Goal: Task Accomplishment & Management: Use online tool/utility

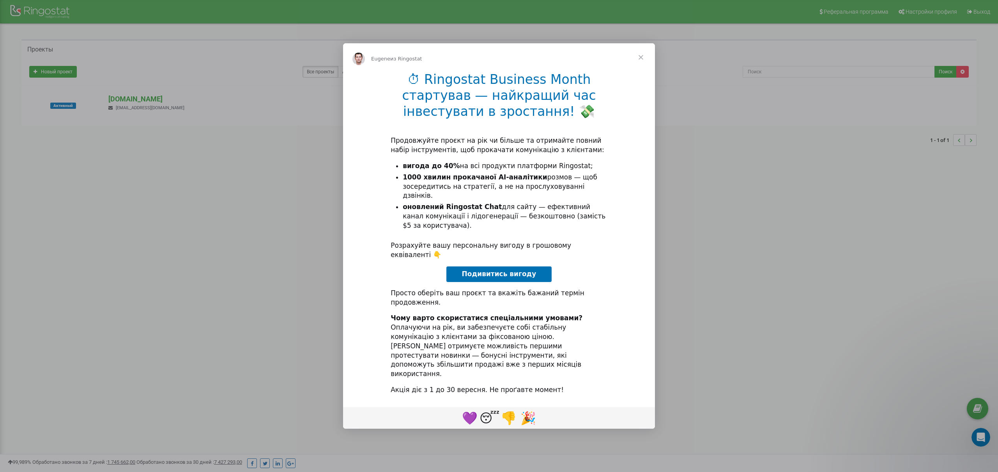
click at [642, 71] on span "Закрыть" at bounding box center [641, 57] width 28 height 28
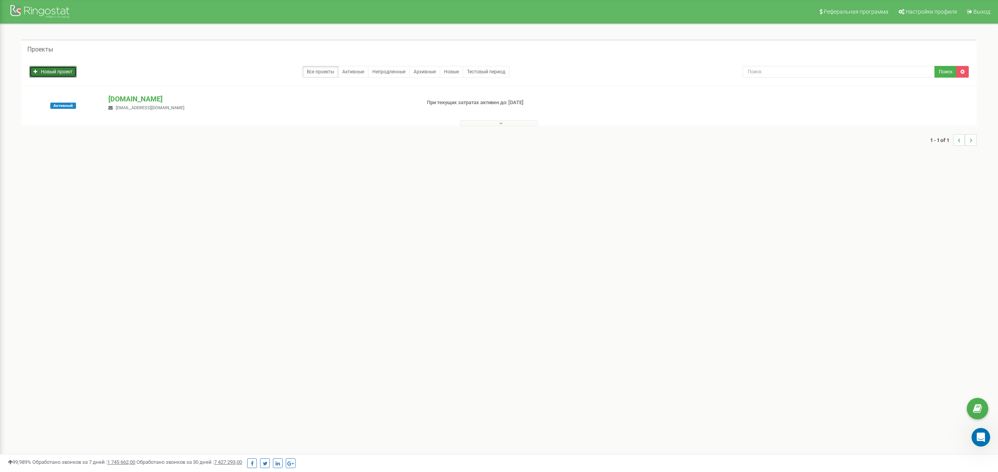
click at [62, 74] on link "Новый проект" at bounding box center [53, 72] width 48 height 12
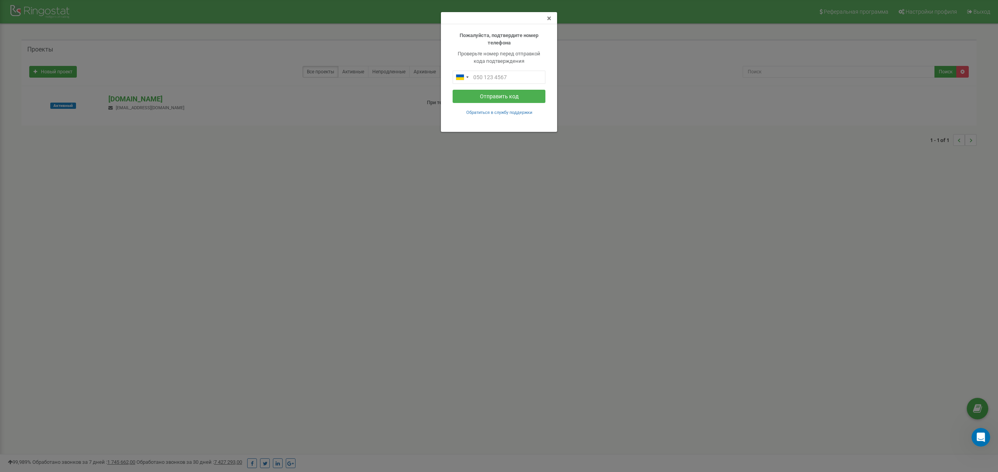
click at [548, 19] on span "×" at bounding box center [549, 18] width 4 height 9
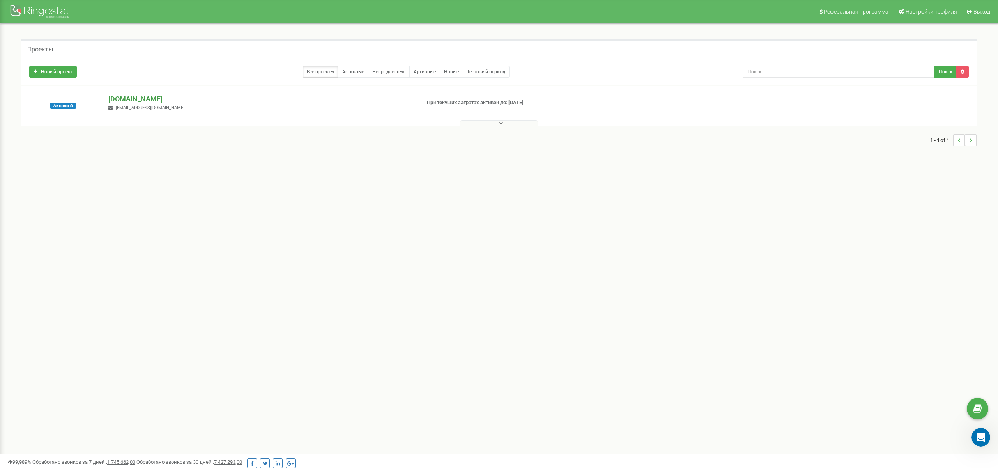
click at [142, 99] on p "[DOMAIN_NAME]" at bounding box center [260, 99] width 305 height 10
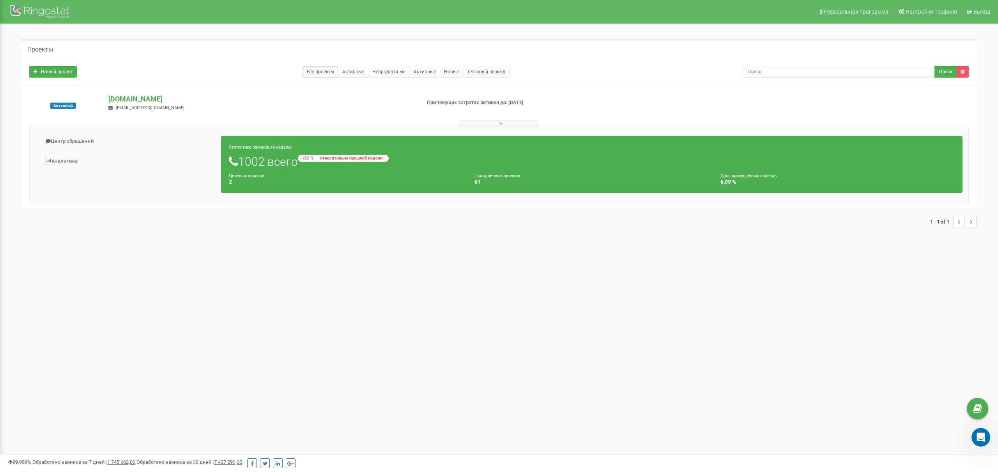
click at [315, 157] on small "-133 относительно прошлой недели" at bounding box center [343, 158] width 91 height 7
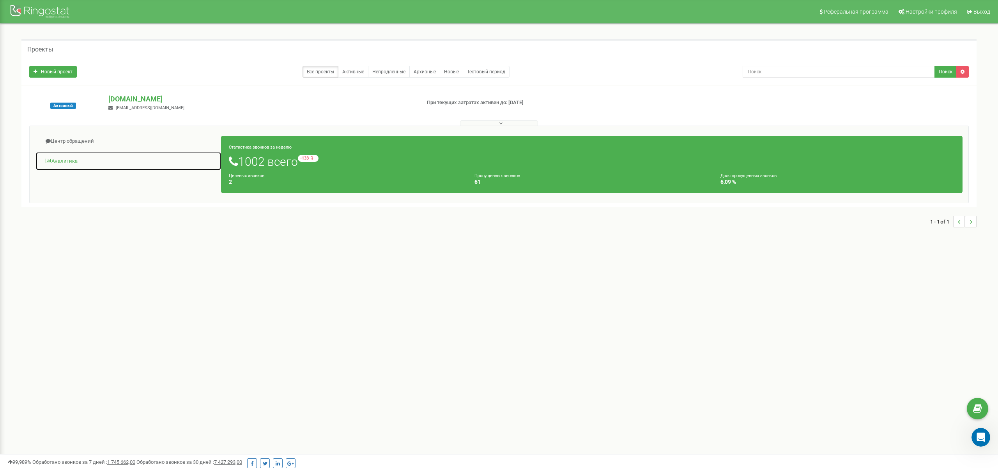
click at [69, 160] on link "Аналитика" at bounding box center [128, 161] width 186 height 19
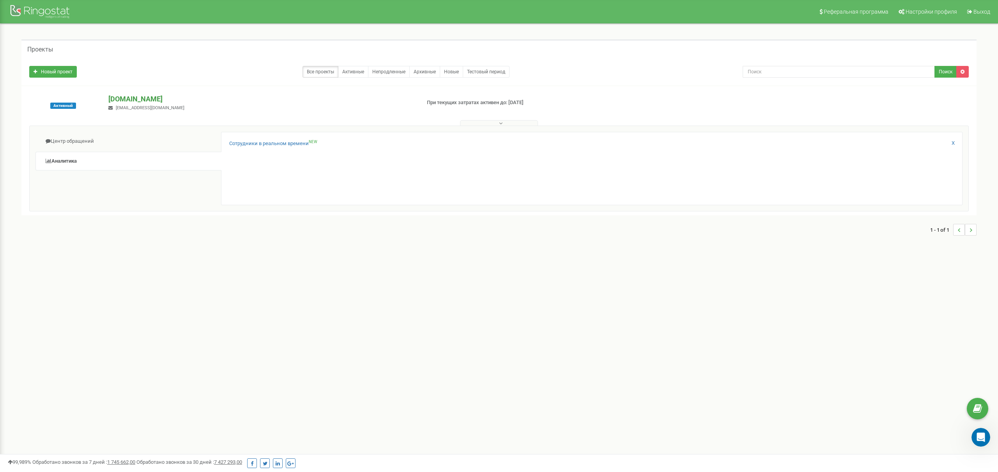
click at [136, 99] on p "[DOMAIN_NAME]" at bounding box center [260, 99] width 305 height 10
click at [126, 100] on p "[DOMAIN_NAME]" at bounding box center [260, 99] width 305 height 10
click at [128, 99] on p "[DOMAIN_NAME]" at bounding box center [260, 99] width 305 height 10
click at [123, 102] on p "[DOMAIN_NAME]" at bounding box center [260, 99] width 305 height 10
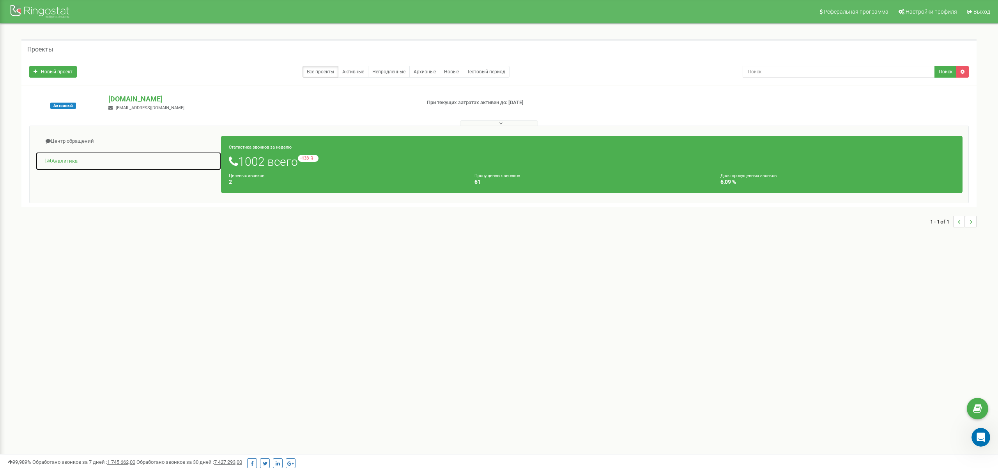
click at [75, 158] on link "Аналитика" at bounding box center [128, 161] width 186 height 19
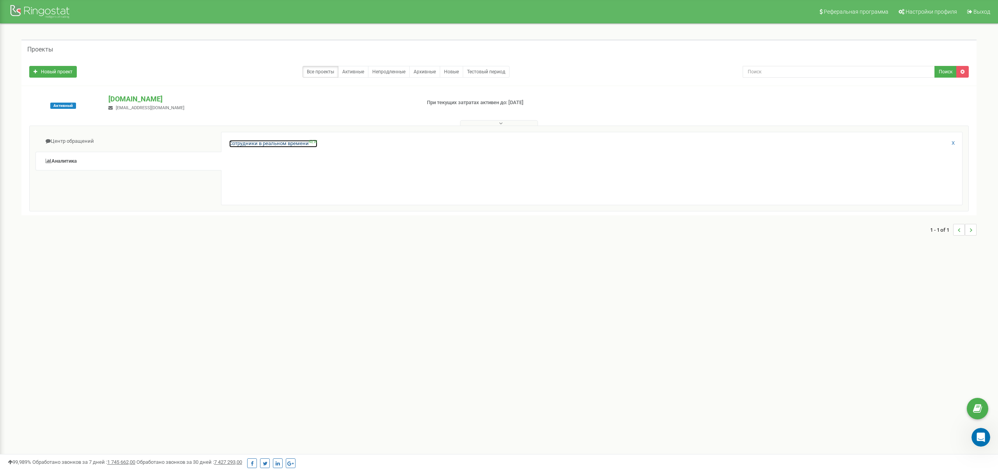
click at [276, 142] on link "Сотрудники в реальном времени NEW" at bounding box center [273, 143] width 88 height 7
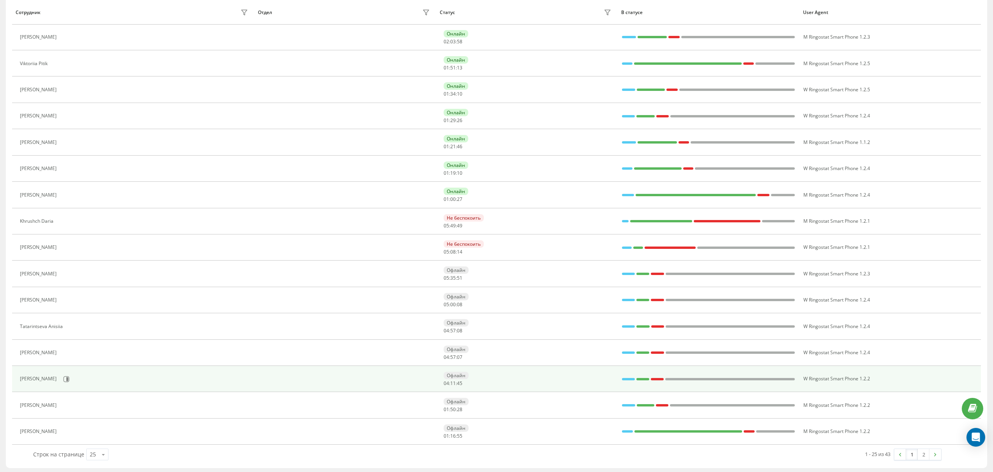
scroll to position [339, 0]
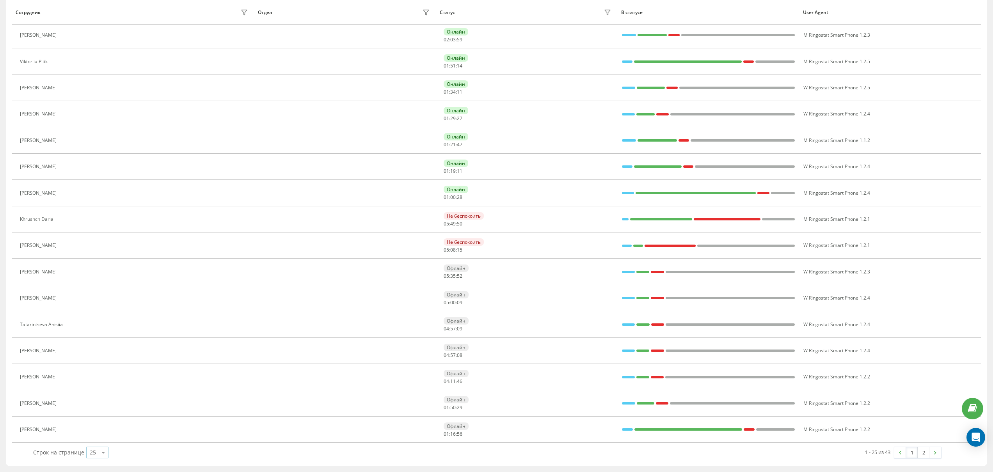
click at [97, 458] on icon at bounding box center [103, 452] width 12 height 15
click at [96, 444] on span "100" at bounding box center [94, 441] width 9 height 7
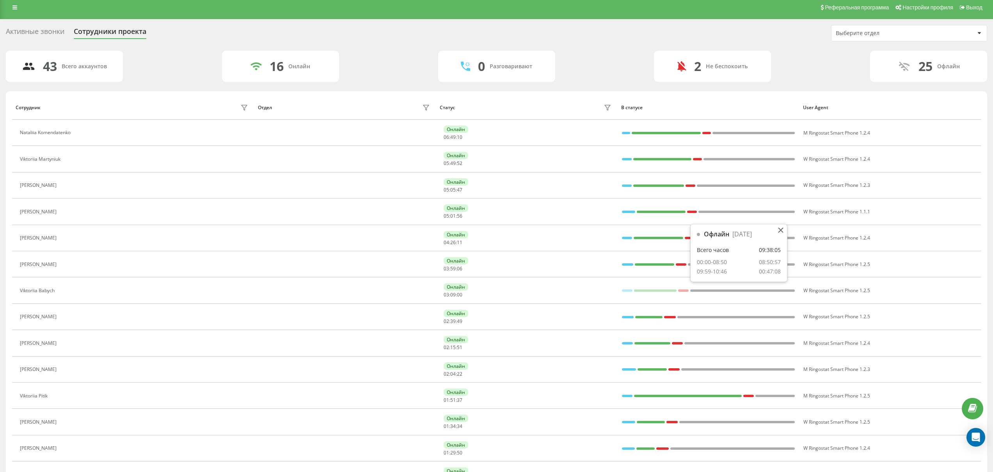
scroll to position [0, 0]
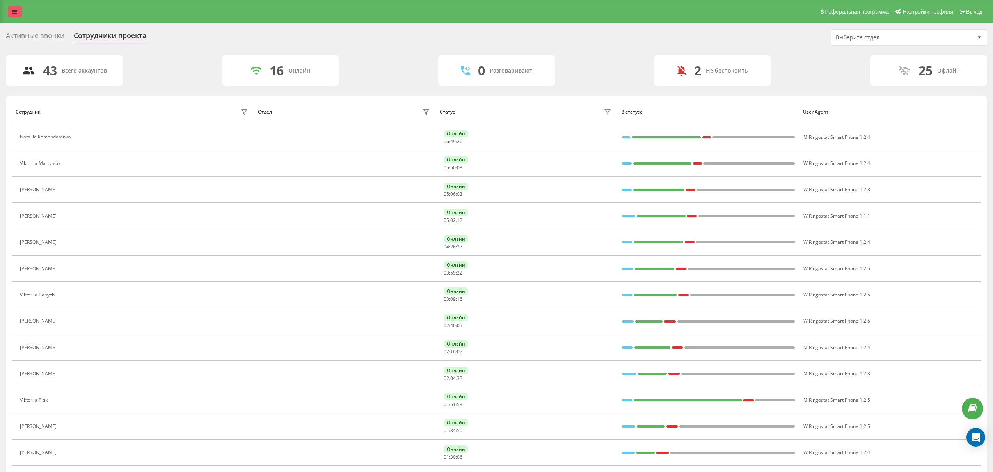
click at [19, 14] on link at bounding box center [15, 11] width 14 height 11
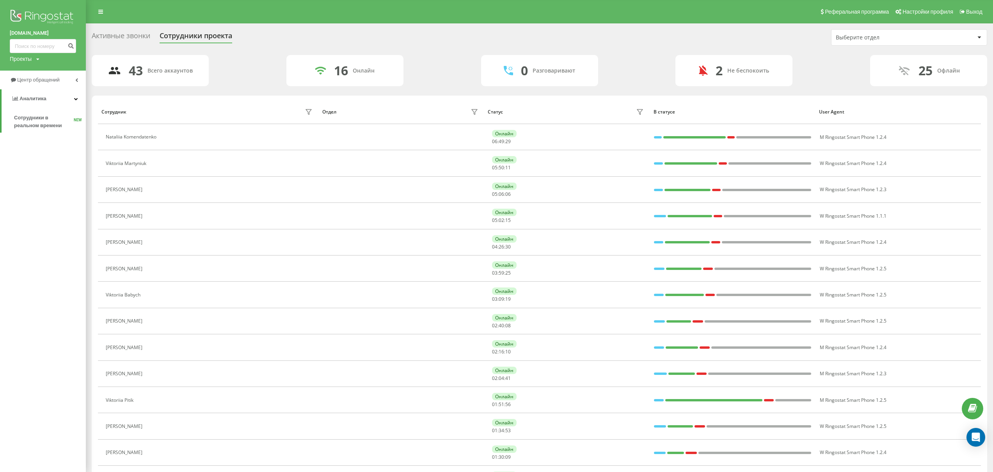
click at [22, 65] on div "liveandstudy.eu Проекты liveandstudy.eu" at bounding box center [43, 35] width 86 height 71
click at [25, 61] on div "Проекты" at bounding box center [21, 59] width 22 height 8
click at [312, 21] on div "Реферальная программа Настройки профиля Выход" at bounding box center [496, 11] width 993 height 23
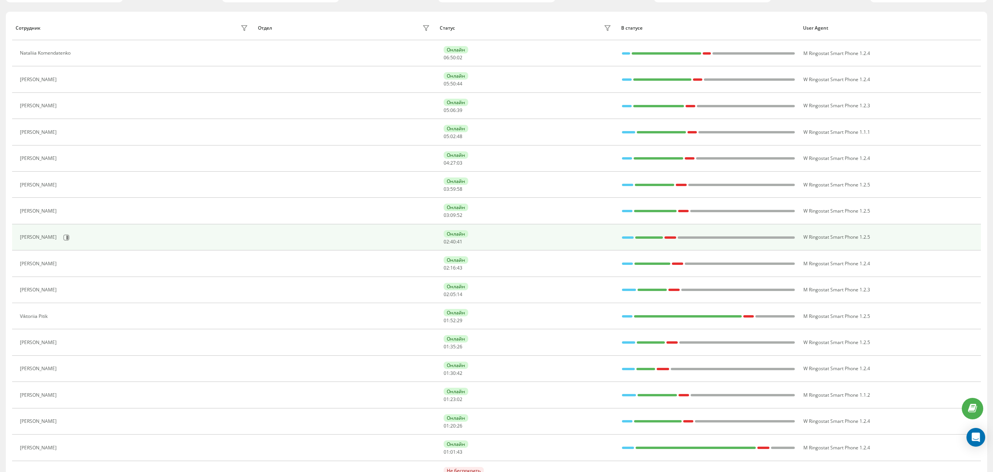
scroll to position [86, 0]
